Goal: Information Seeking & Learning: Compare options

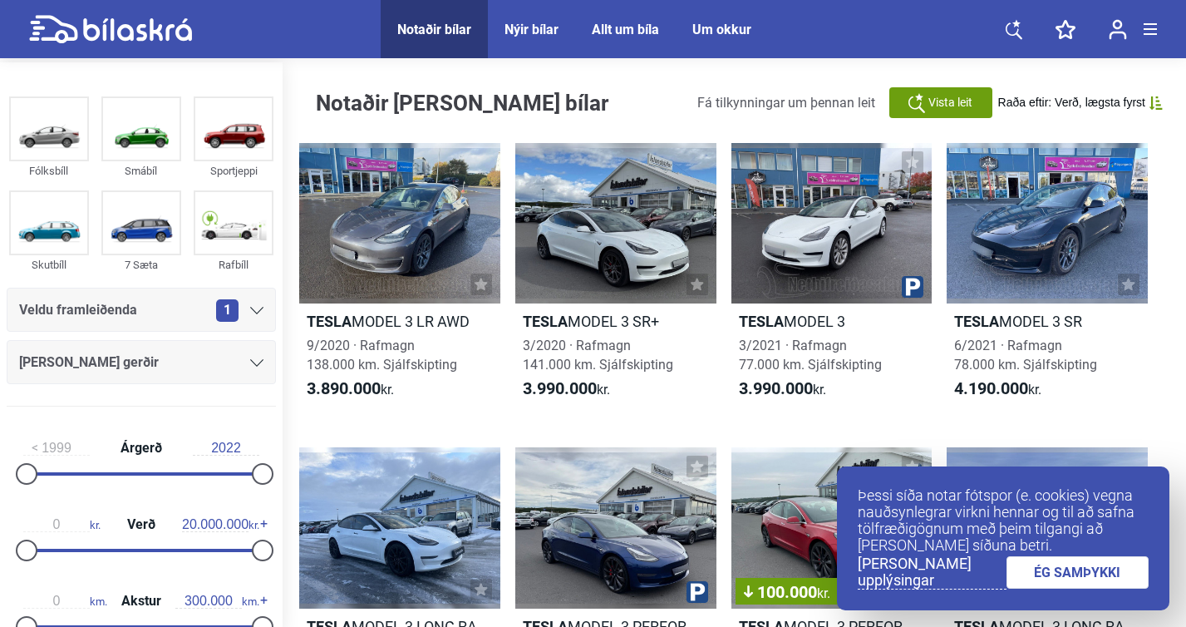
click at [1013, 22] on icon at bounding box center [1014, 29] width 17 height 21
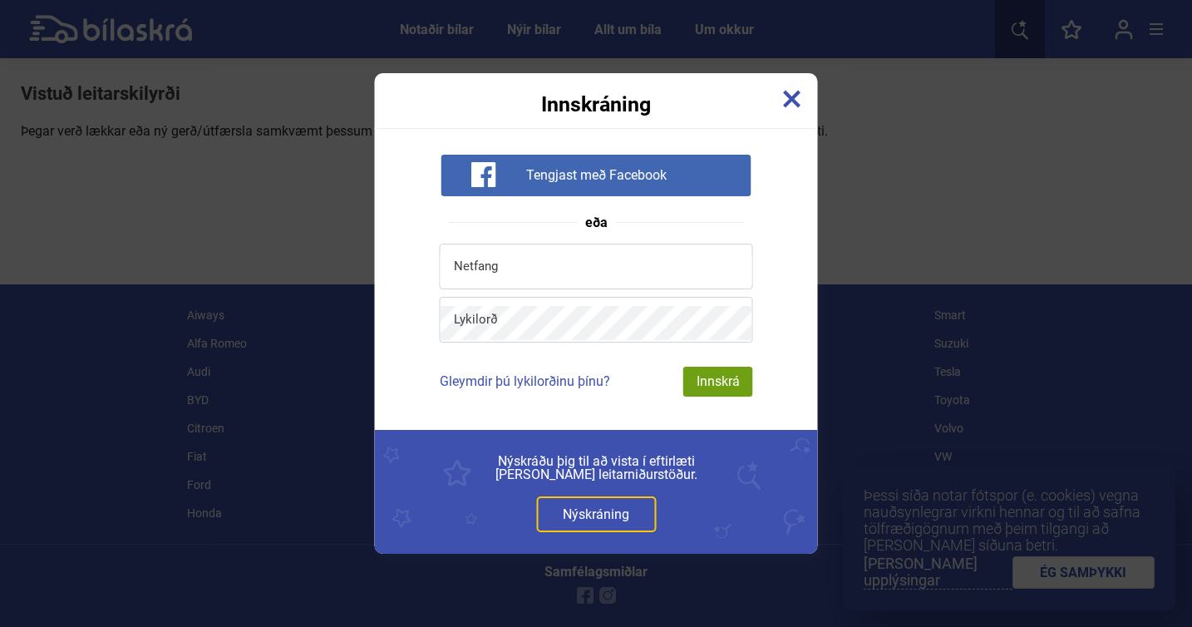
click at [787, 100] on img at bounding box center [792, 99] width 18 height 18
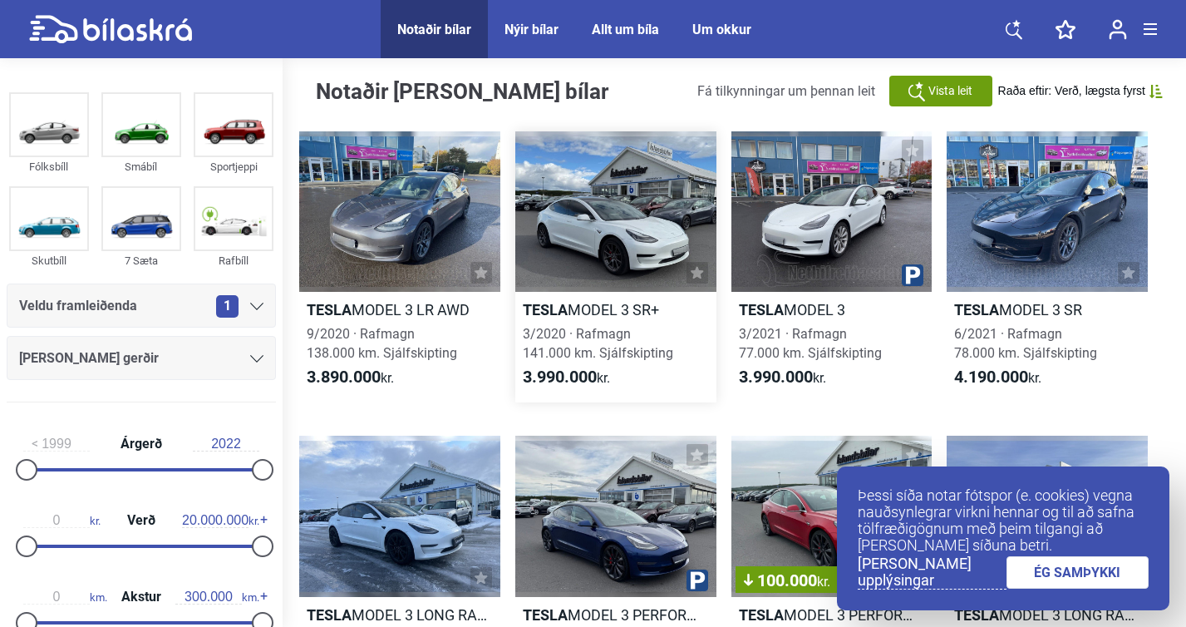
scroll to position [16, 0]
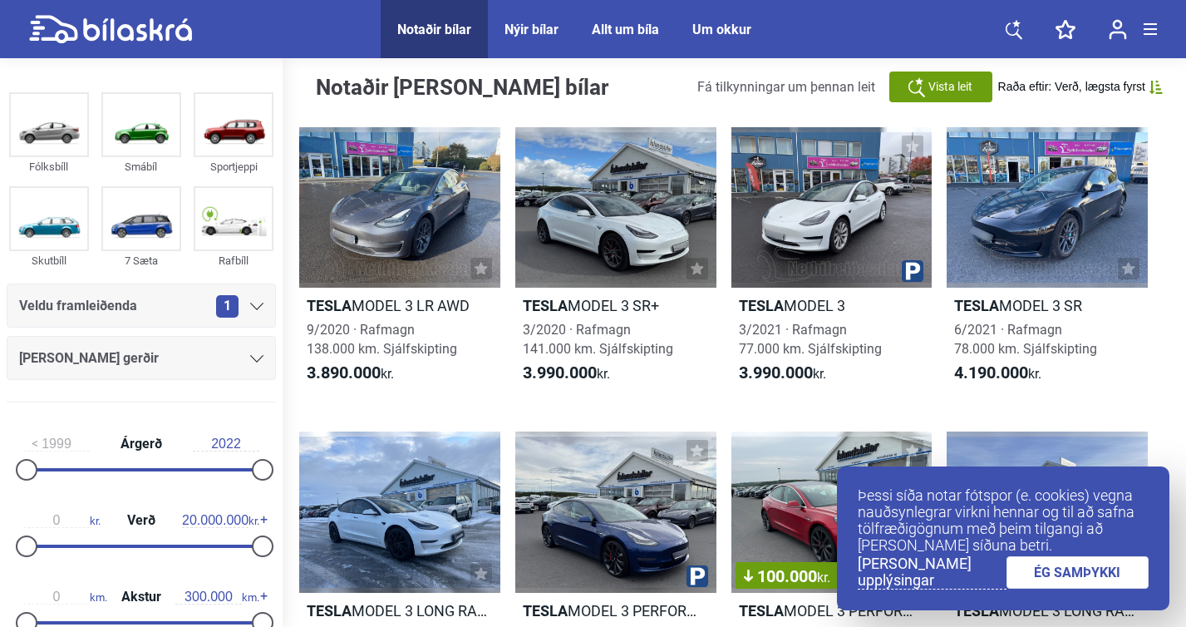
click at [1040, 567] on link "ÉG SAMÞYKKI" at bounding box center [1078, 572] width 143 height 32
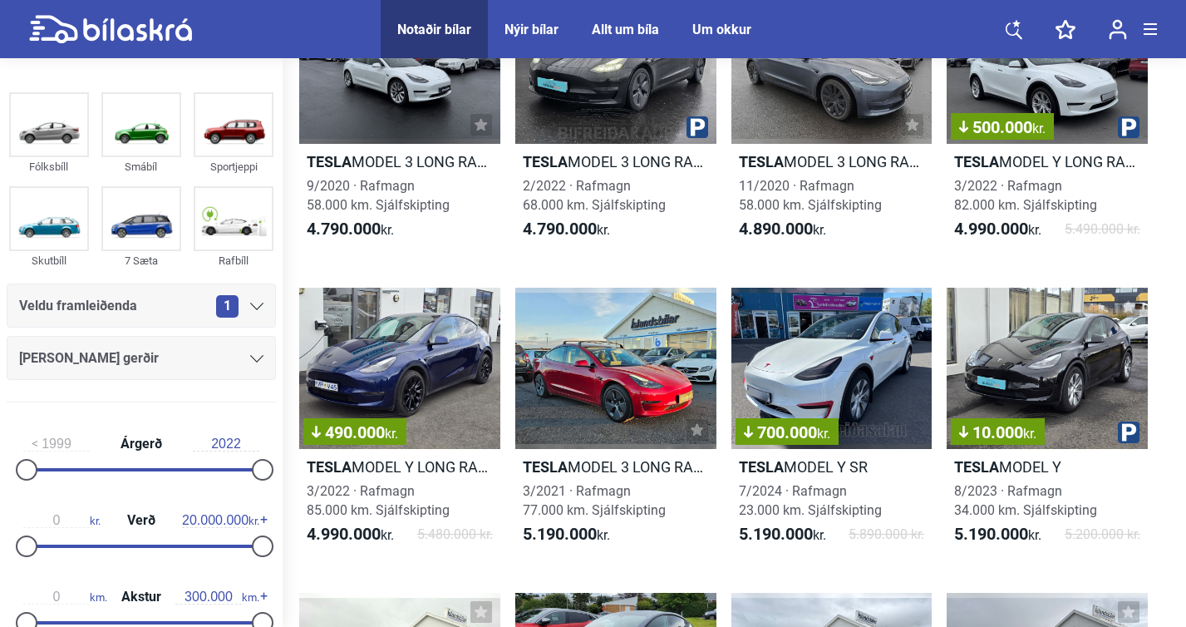
scroll to position [770, 0]
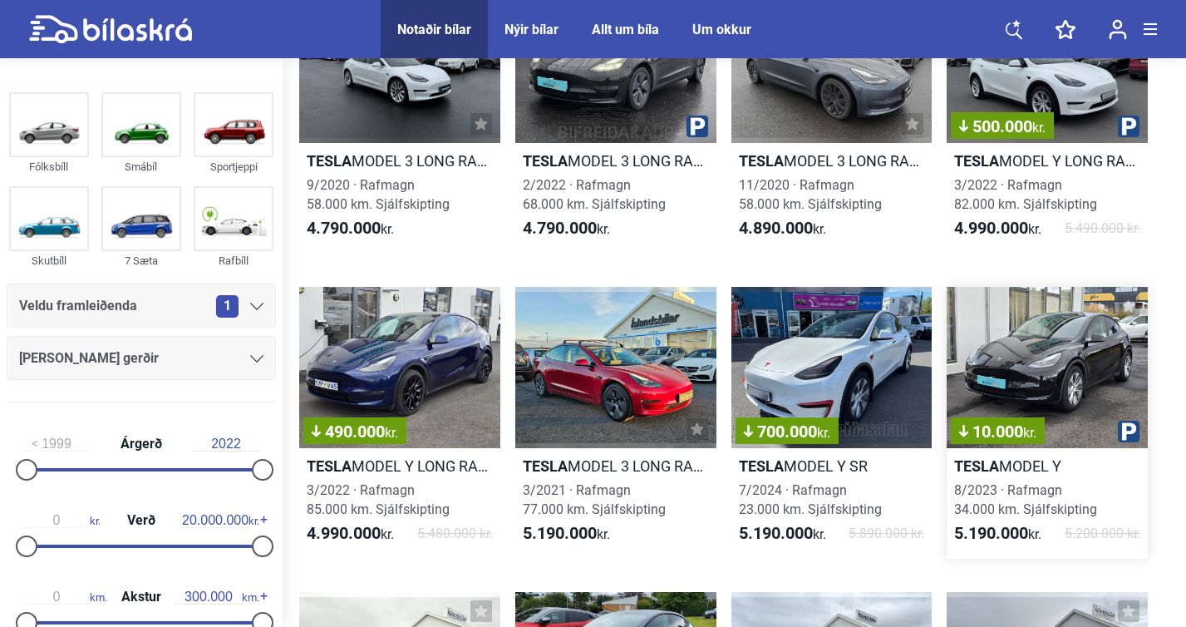
click at [1031, 331] on div "10.000 kr." at bounding box center [1047, 367] width 201 height 160
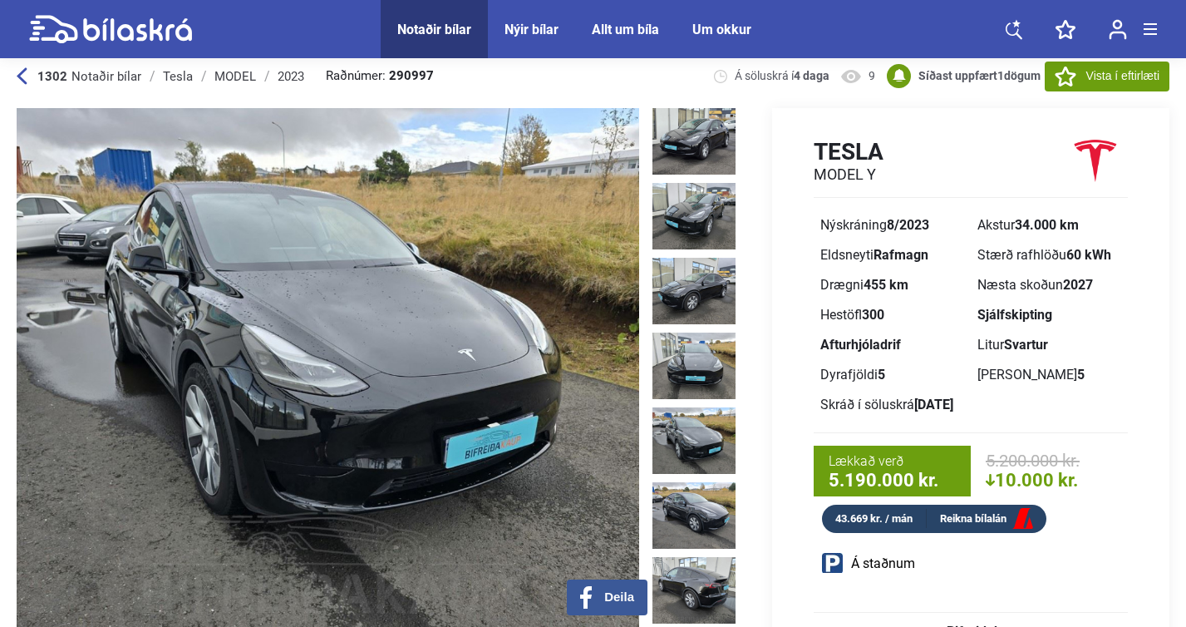
scroll to position [32, 0]
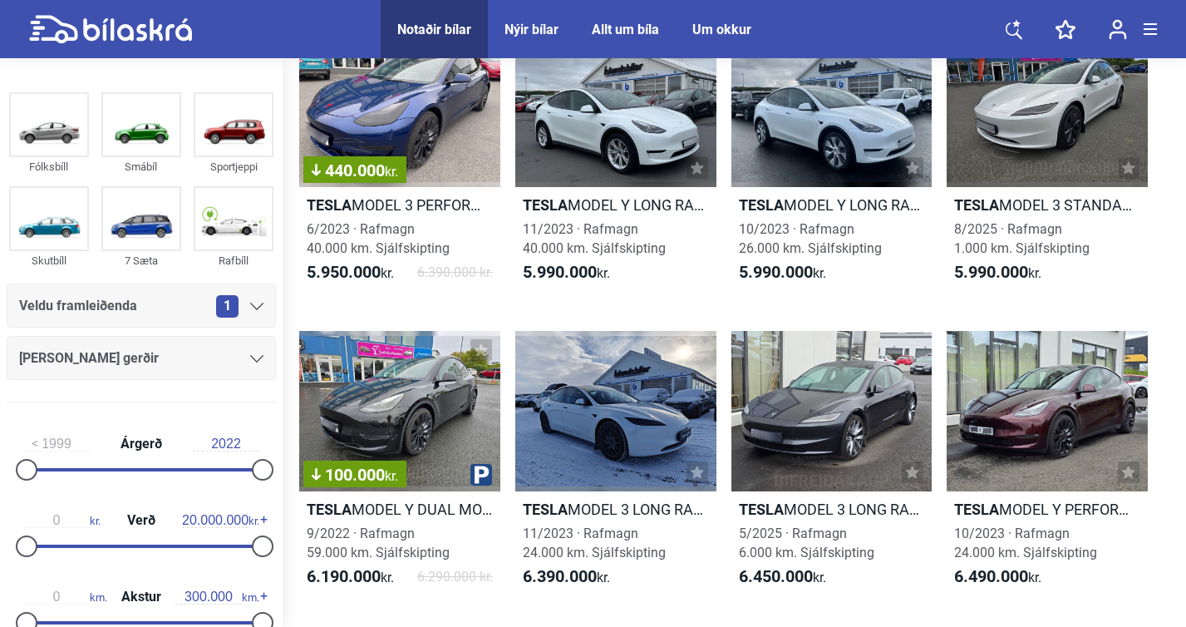
scroll to position [1947, 0]
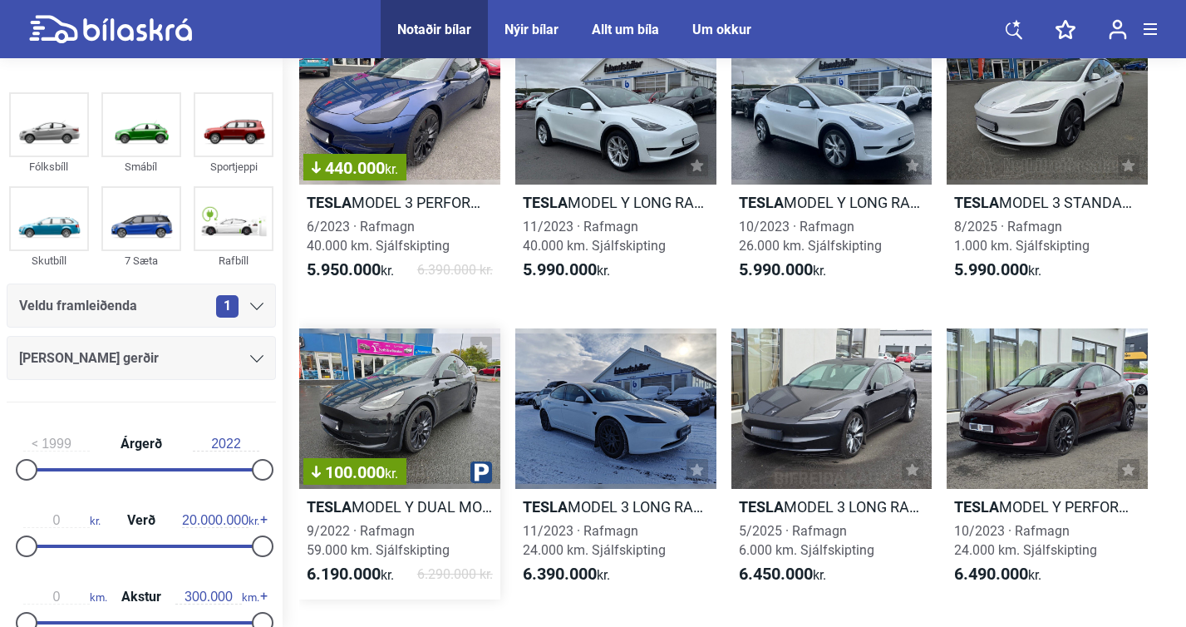
click at [388, 413] on div "100.000 kr." at bounding box center [399, 408] width 201 height 160
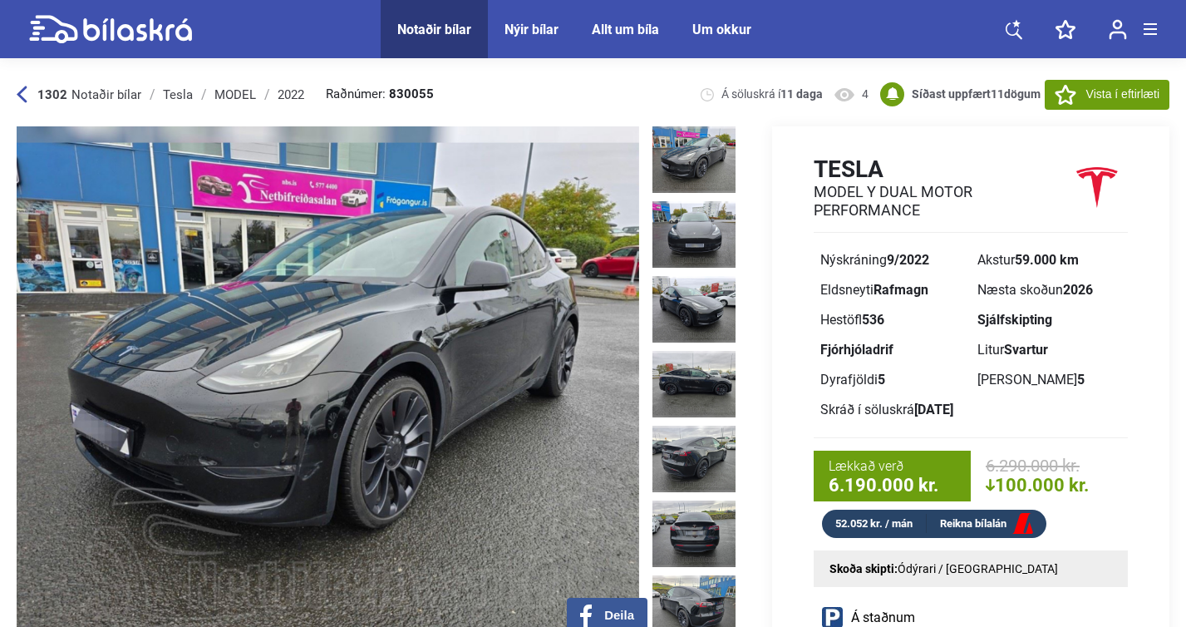
click at [840, 452] on div "Lækkað verð 6.190.000 kr." at bounding box center [892, 476] width 157 height 51
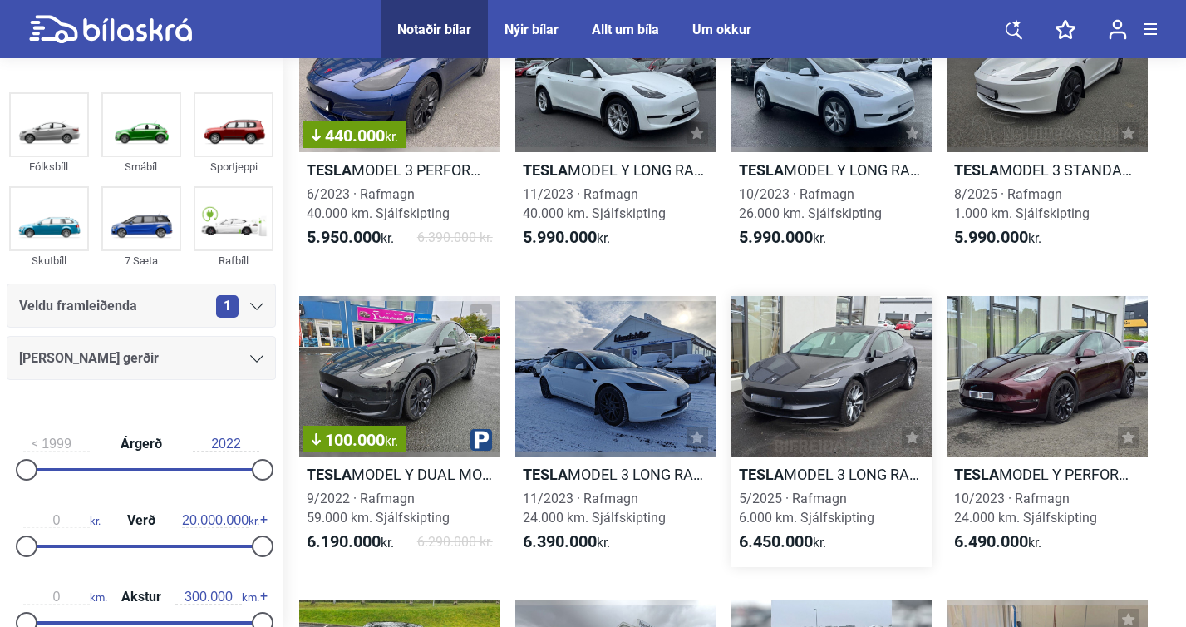
scroll to position [1981, 0]
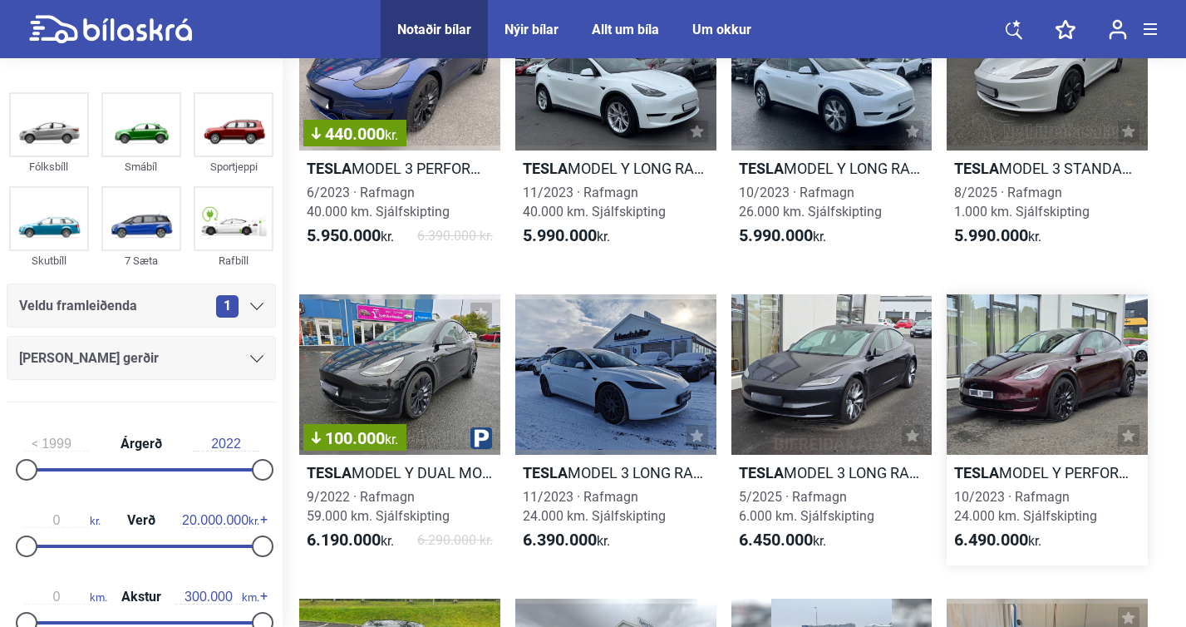
click at [1048, 333] on div at bounding box center [1047, 374] width 201 height 160
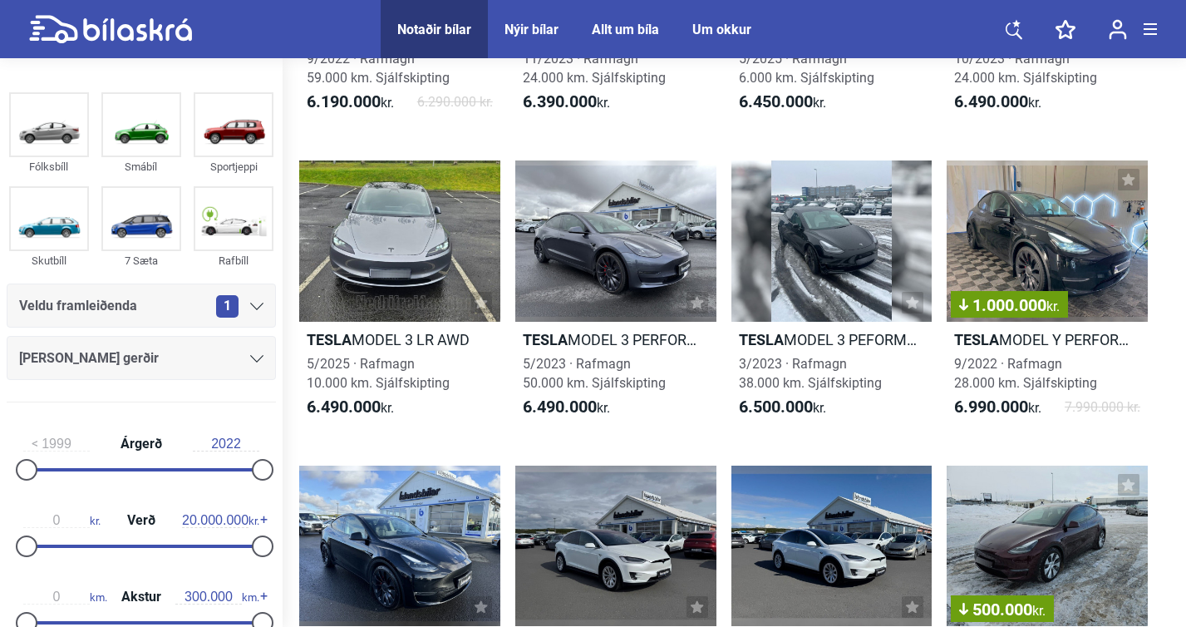
scroll to position [2429, 0]
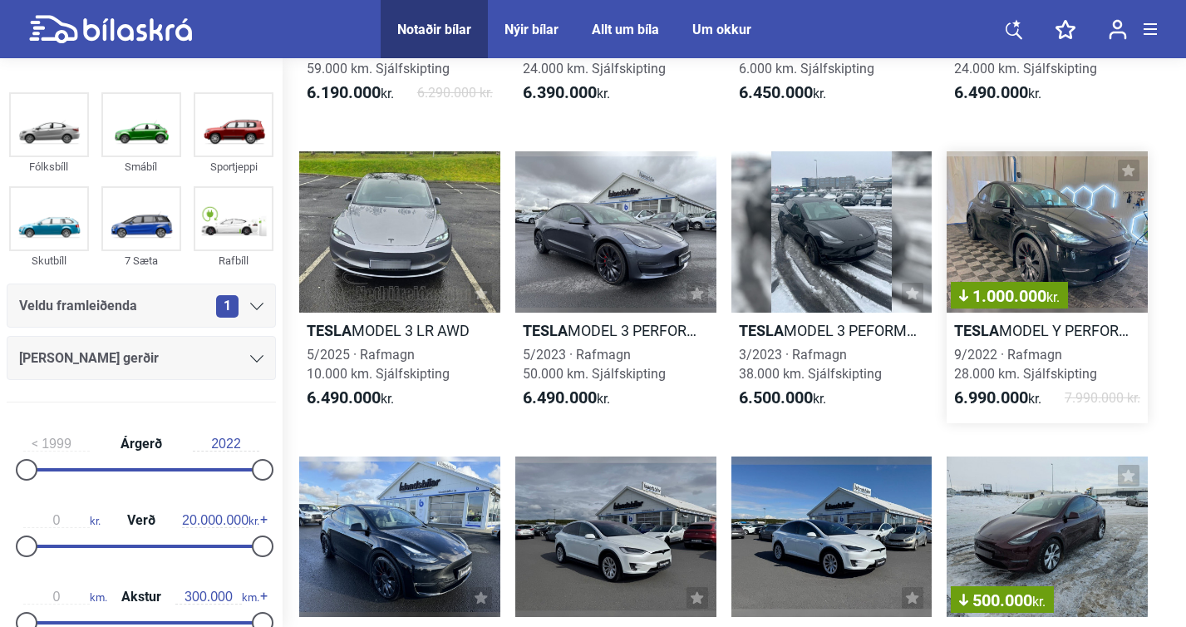
click at [1063, 230] on div "1.000.000 kr." at bounding box center [1047, 231] width 201 height 160
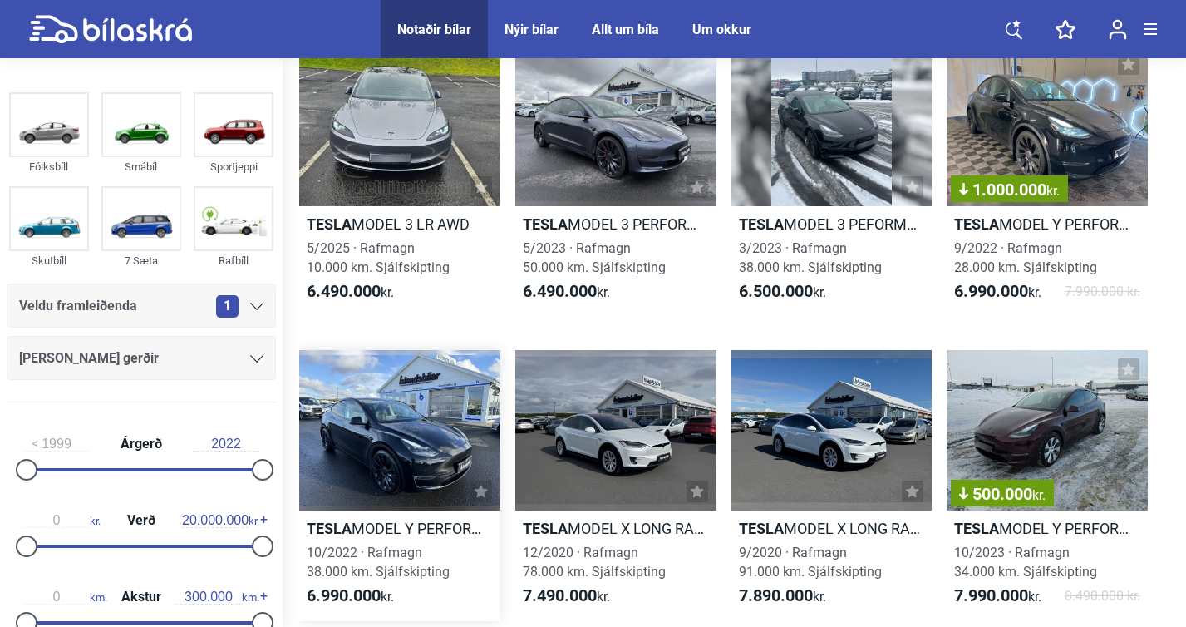
scroll to position [2544, 0]
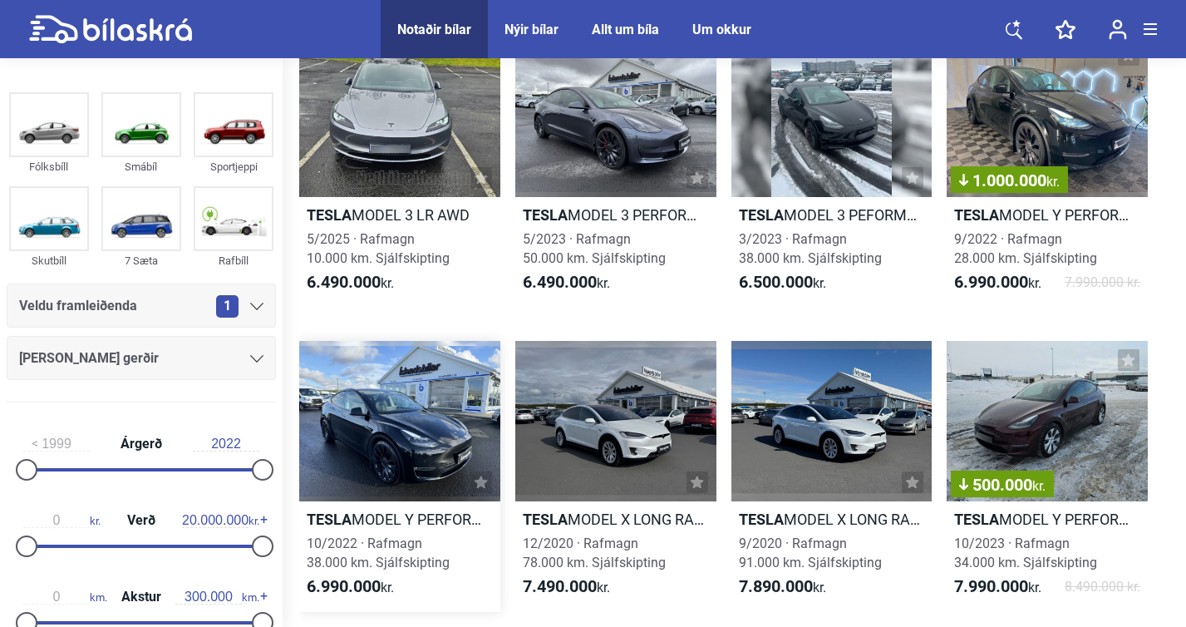
click at [389, 426] on div at bounding box center [399, 421] width 201 height 160
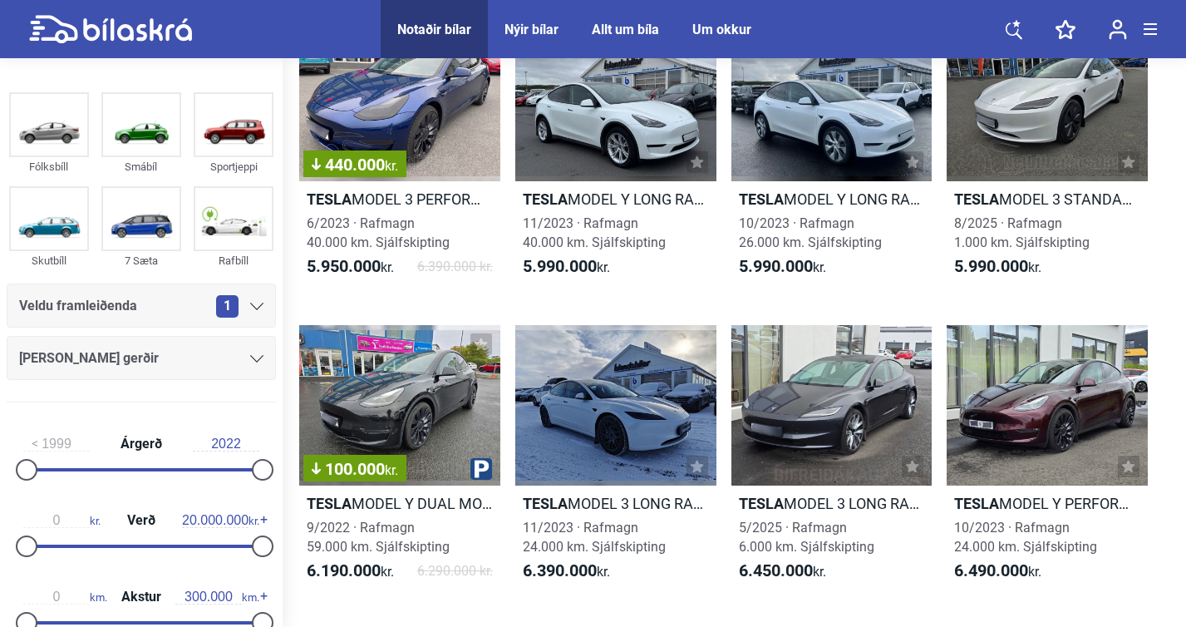
scroll to position [3477, 0]
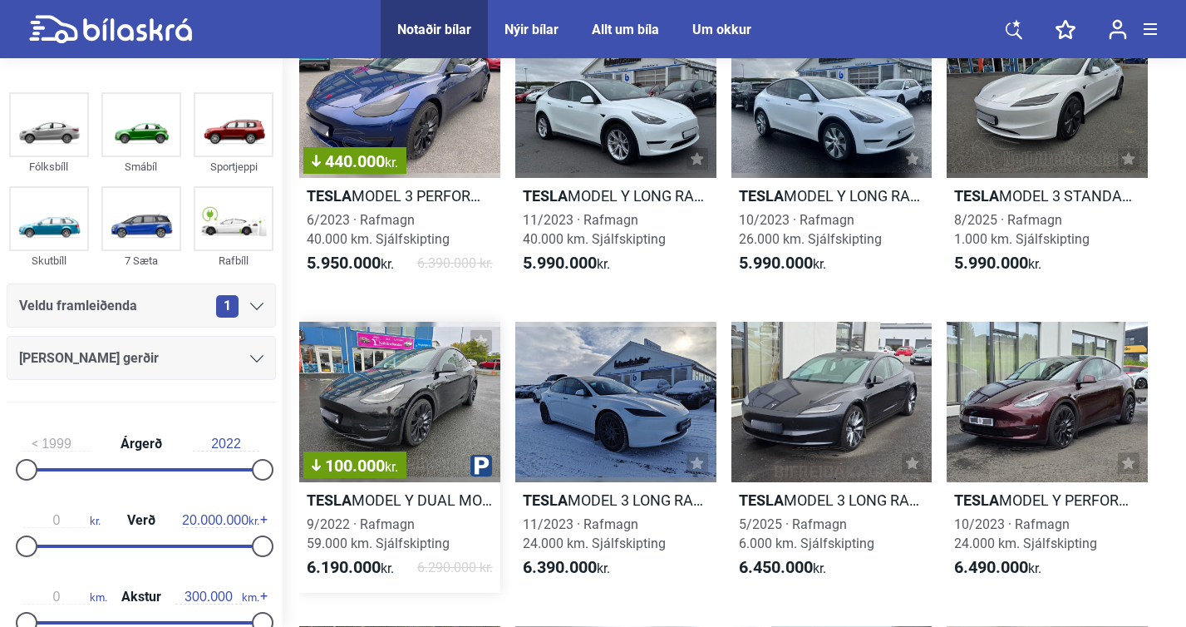
click at [407, 393] on div "100.000 kr." at bounding box center [399, 402] width 201 height 160
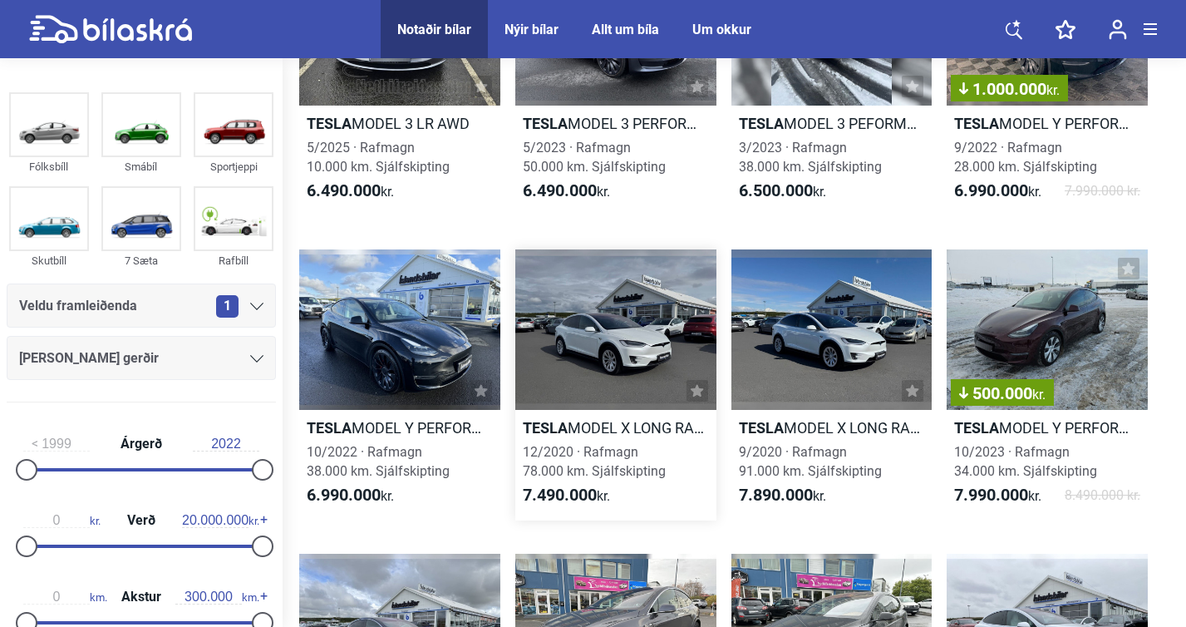
scroll to position [2630, 0]
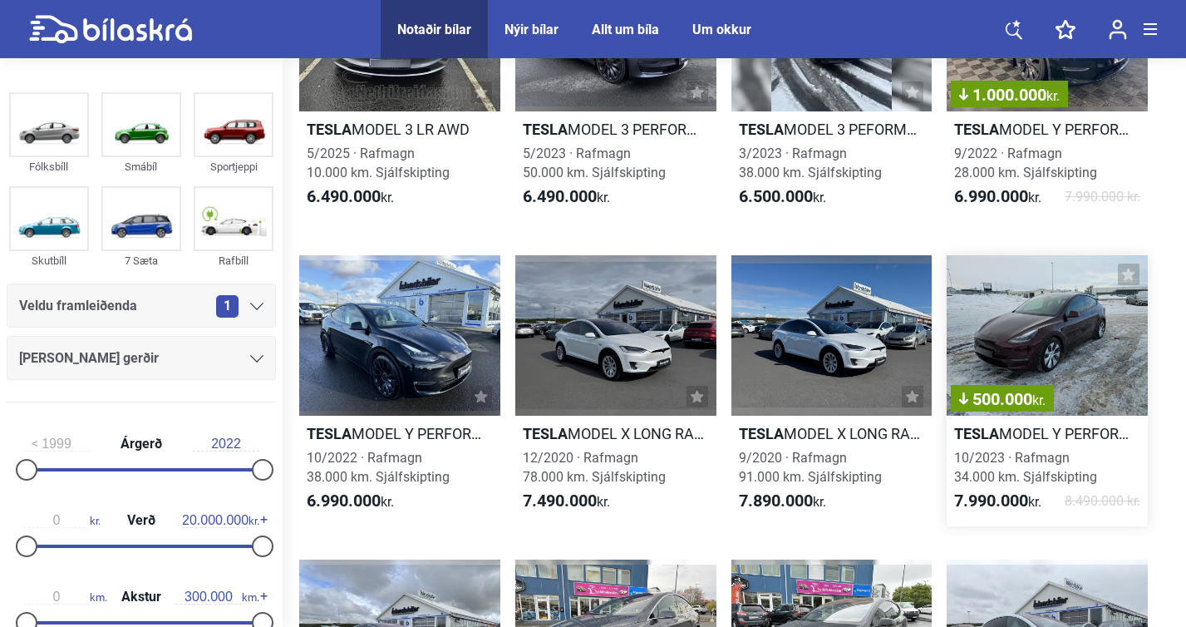
click at [1076, 318] on div "500.000 kr." at bounding box center [1047, 335] width 201 height 160
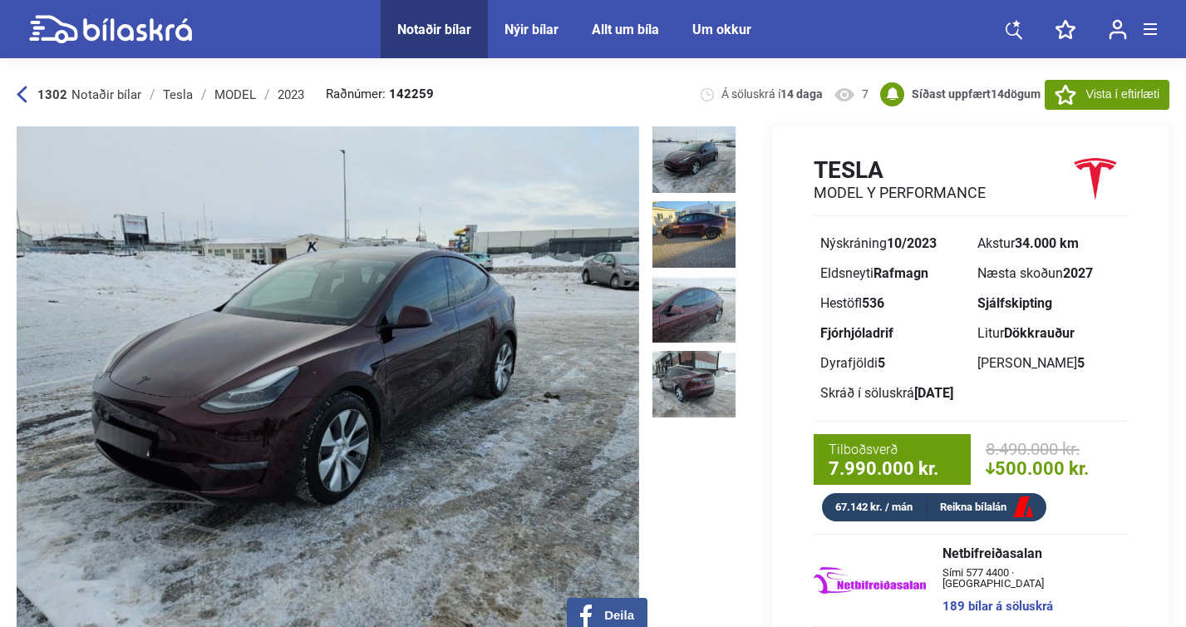
scroll to position [21, 0]
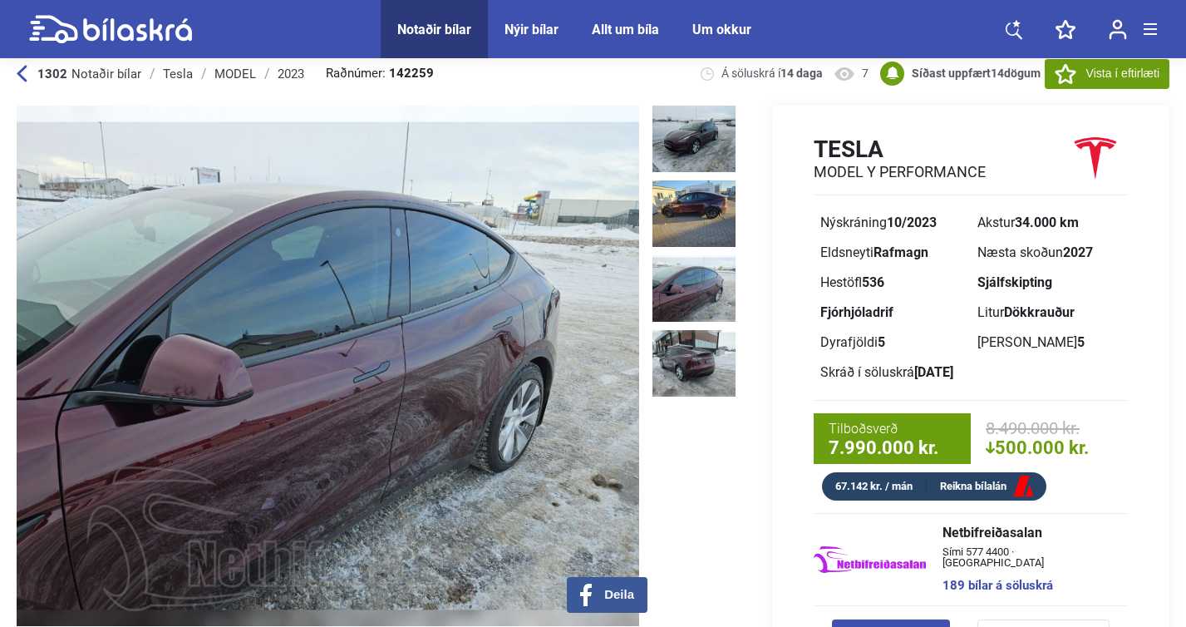
click at [654, 289] on img at bounding box center [694, 288] width 83 height 67
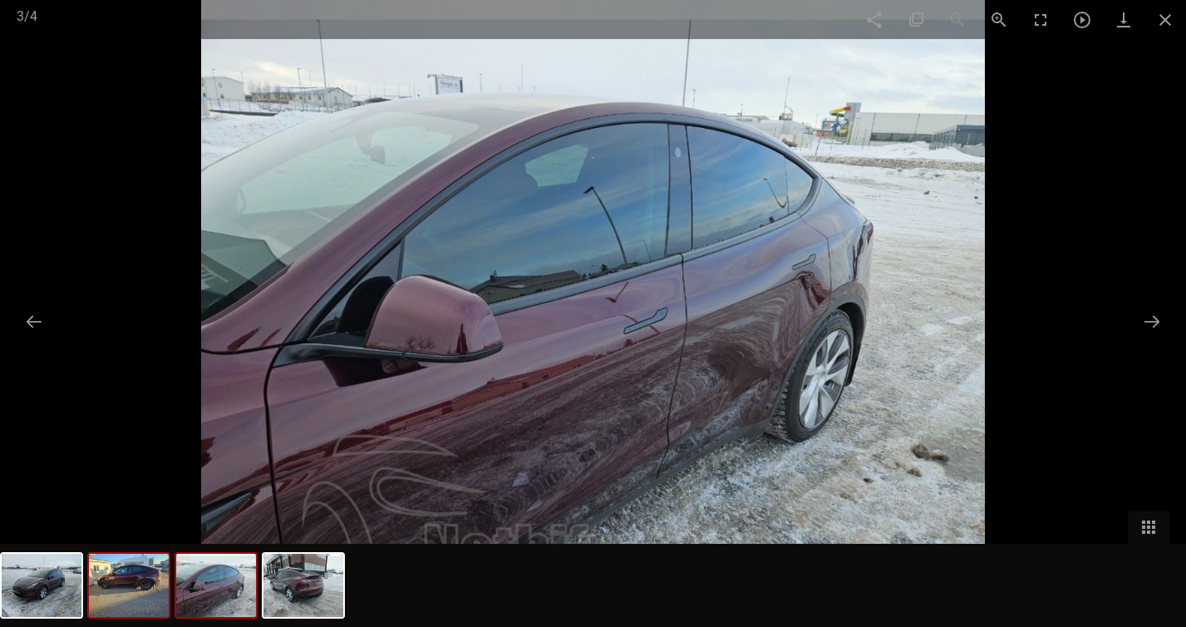
click at [124, 586] on img at bounding box center [129, 585] width 80 height 63
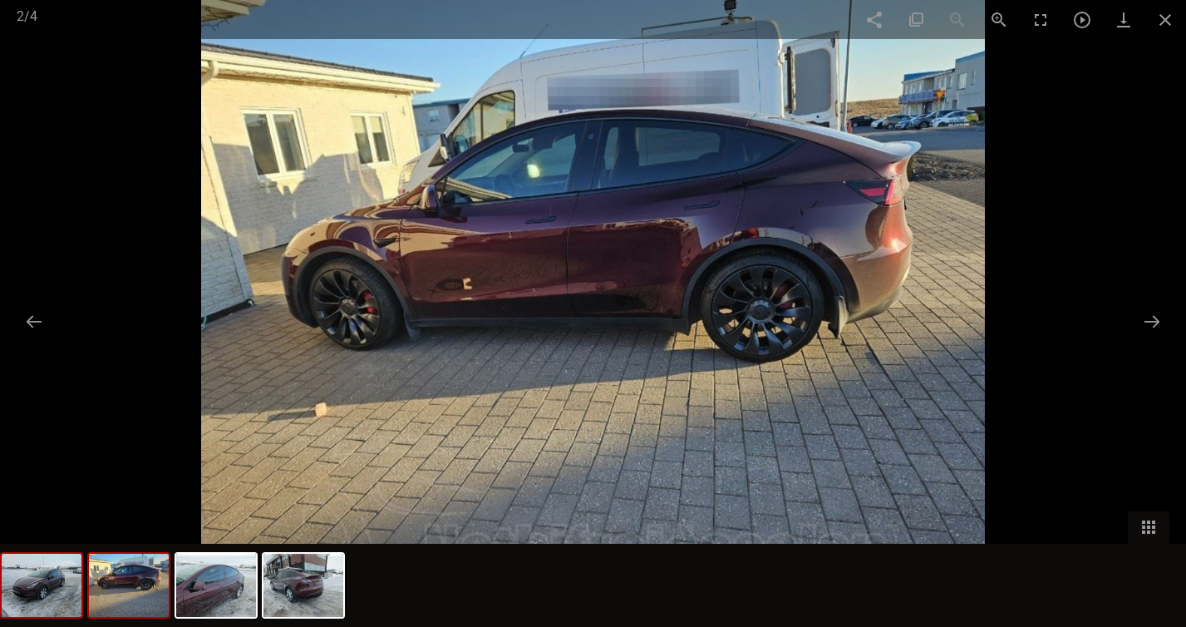
click at [55, 599] on img at bounding box center [42, 585] width 80 height 63
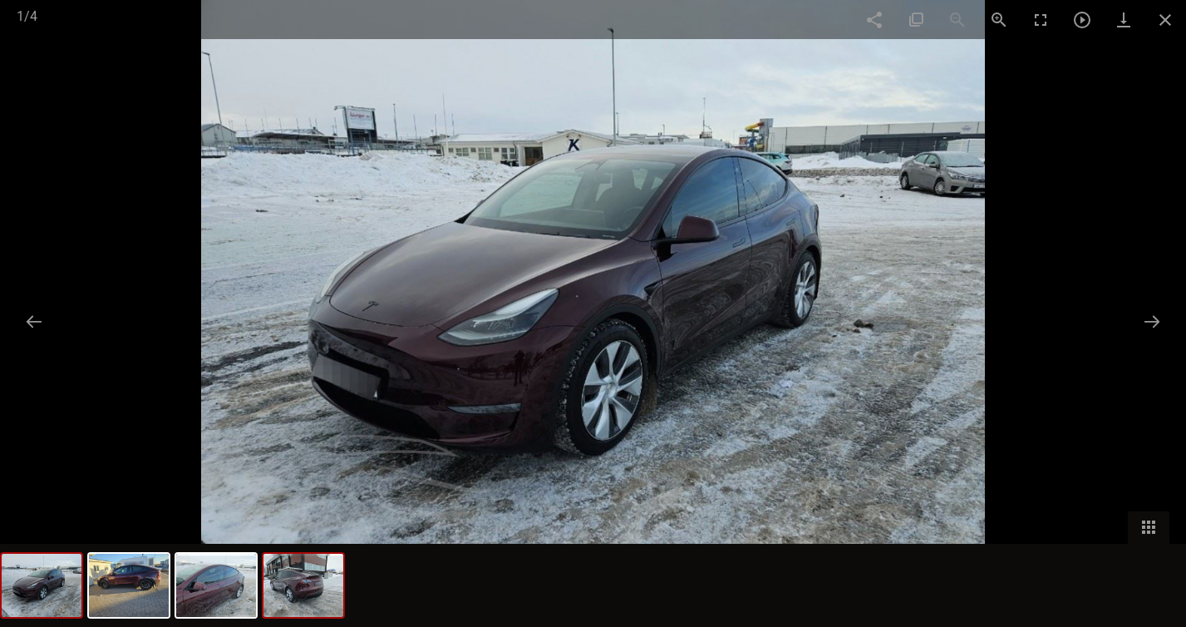
click at [288, 590] on img at bounding box center [304, 585] width 80 height 63
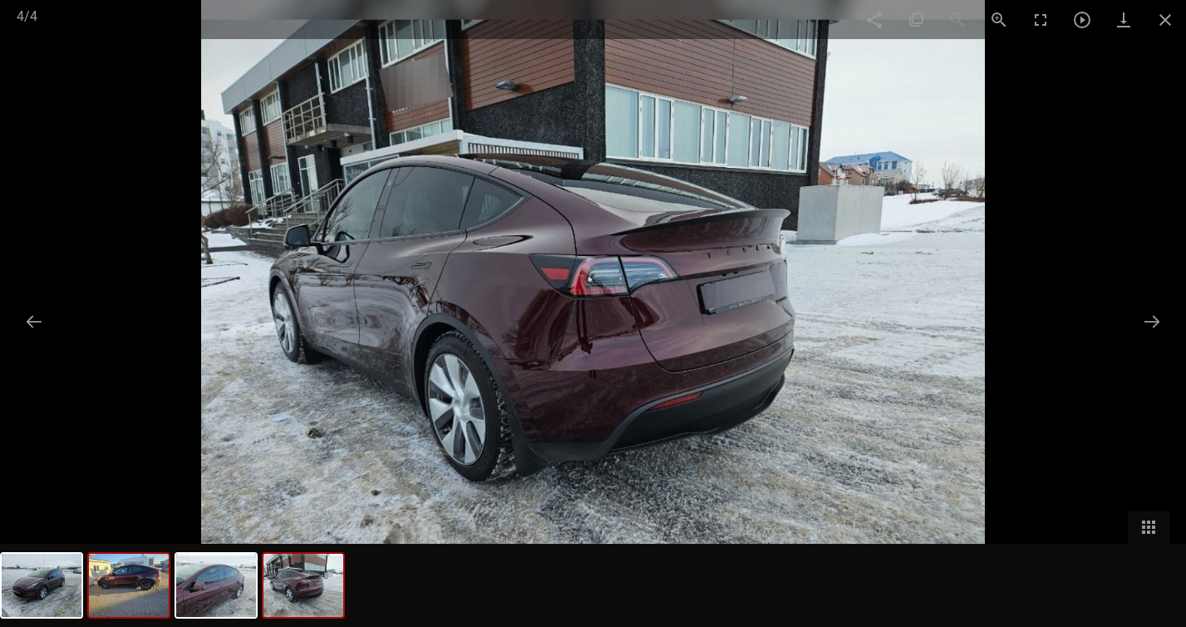
click at [102, 600] on img at bounding box center [129, 585] width 80 height 63
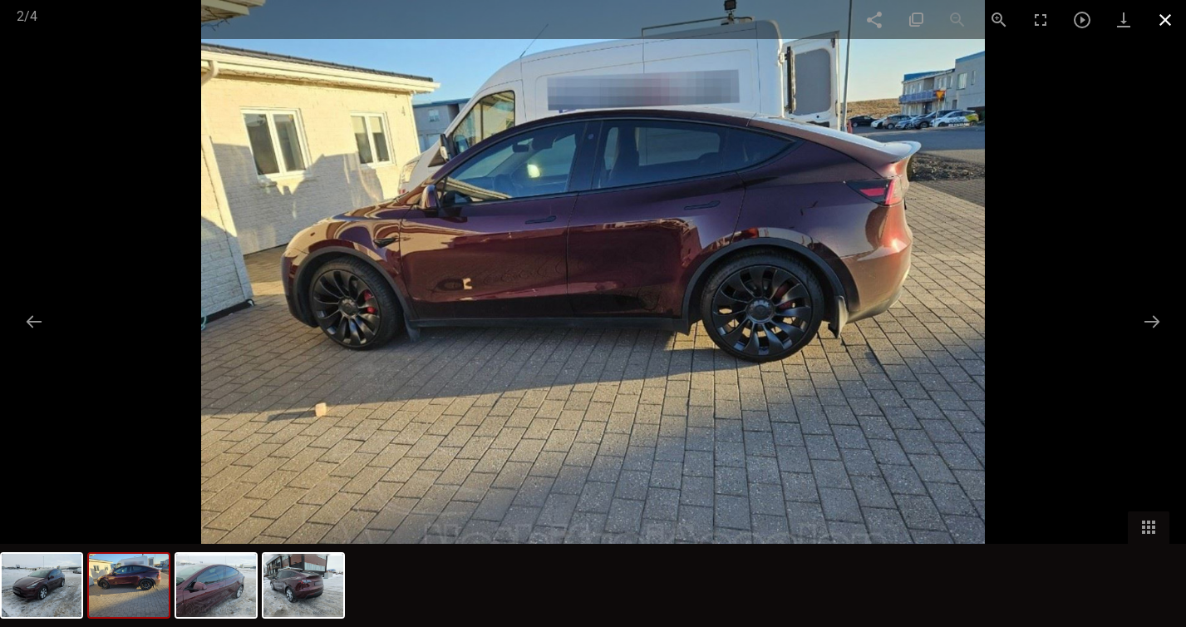
click at [1169, 21] on span at bounding box center [1166, 19] width 42 height 39
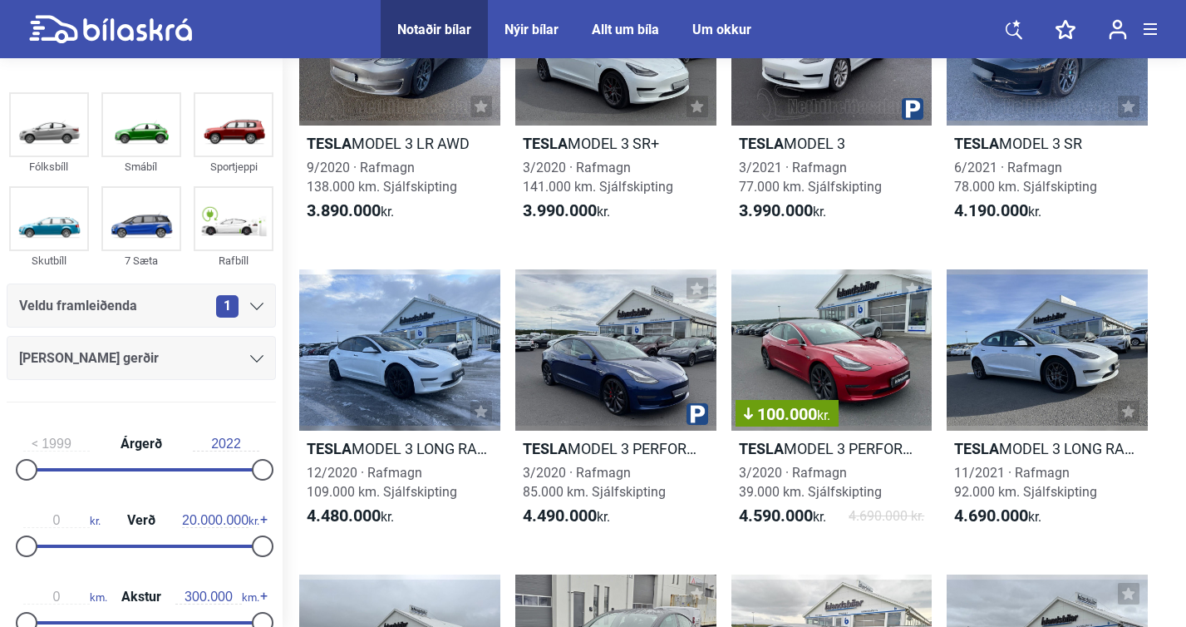
scroll to position [146, 0]
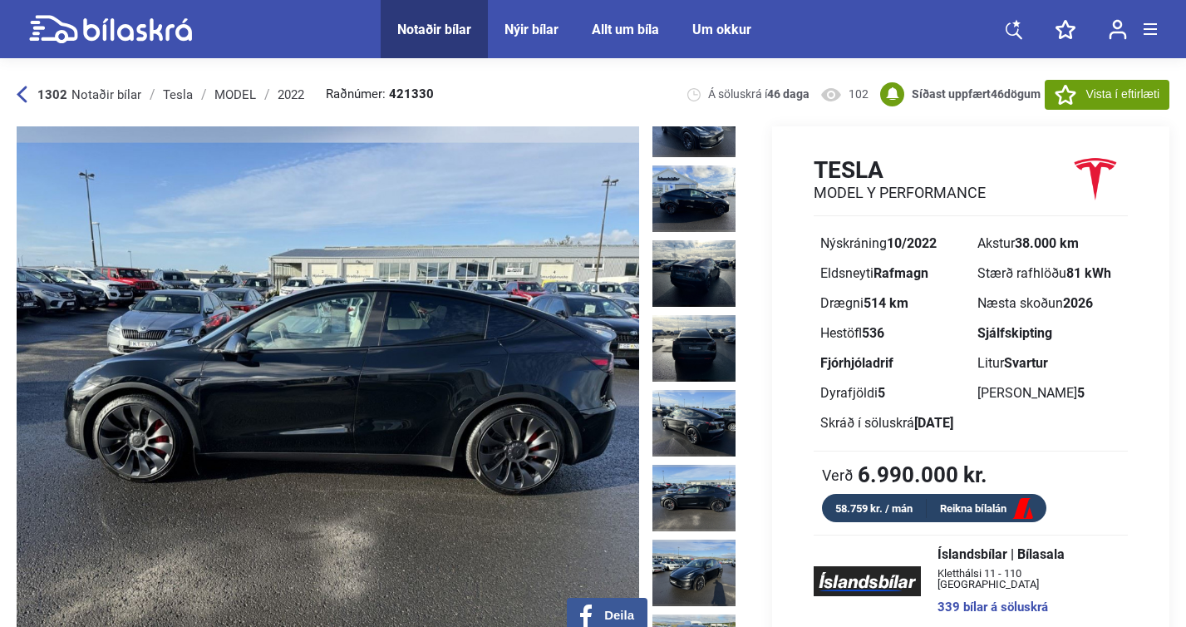
scroll to position [1, 0]
